Goal: Navigation & Orientation: Find specific page/section

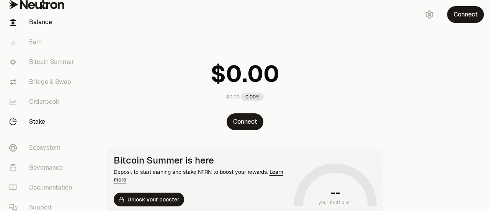
click at [40, 116] on link "Stake" at bounding box center [43, 122] width 80 height 20
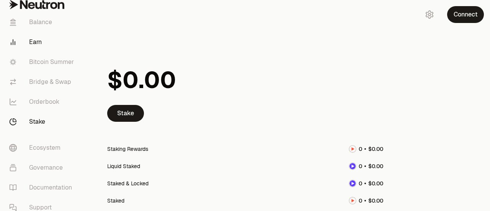
click at [36, 40] on link "Earn" at bounding box center [43, 42] width 80 height 20
